Goal: Navigation & Orientation: Find specific page/section

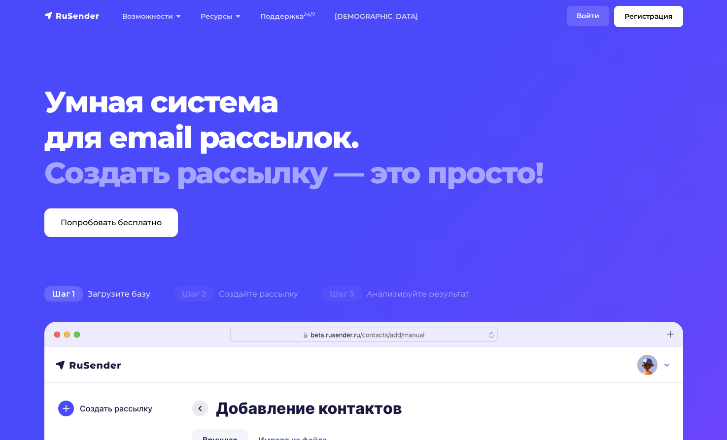
click at [586, 16] on link "Войти" at bounding box center [588, 16] width 42 height 20
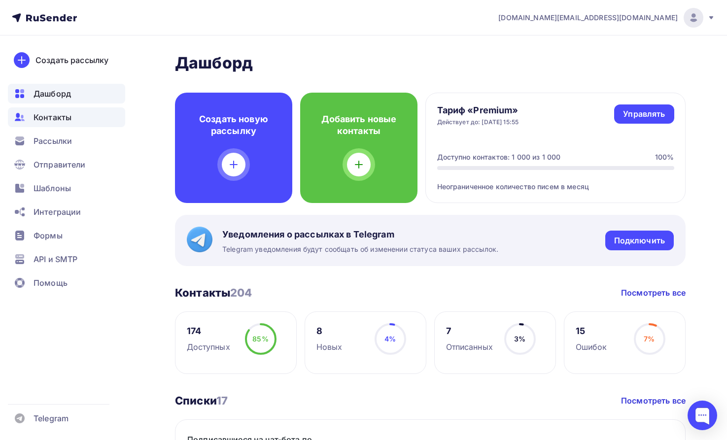
click at [61, 116] on span "Контакты" at bounding box center [53, 117] width 38 height 12
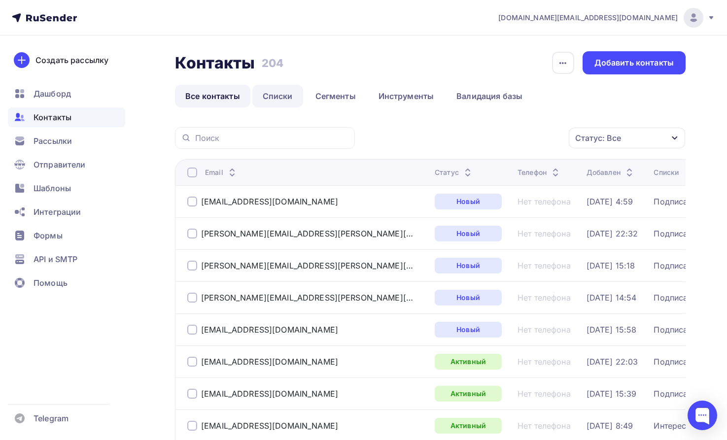
click at [275, 95] on link "Списки" at bounding box center [277, 96] width 51 height 23
